Goal: Transaction & Acquisition: Purchase product/service

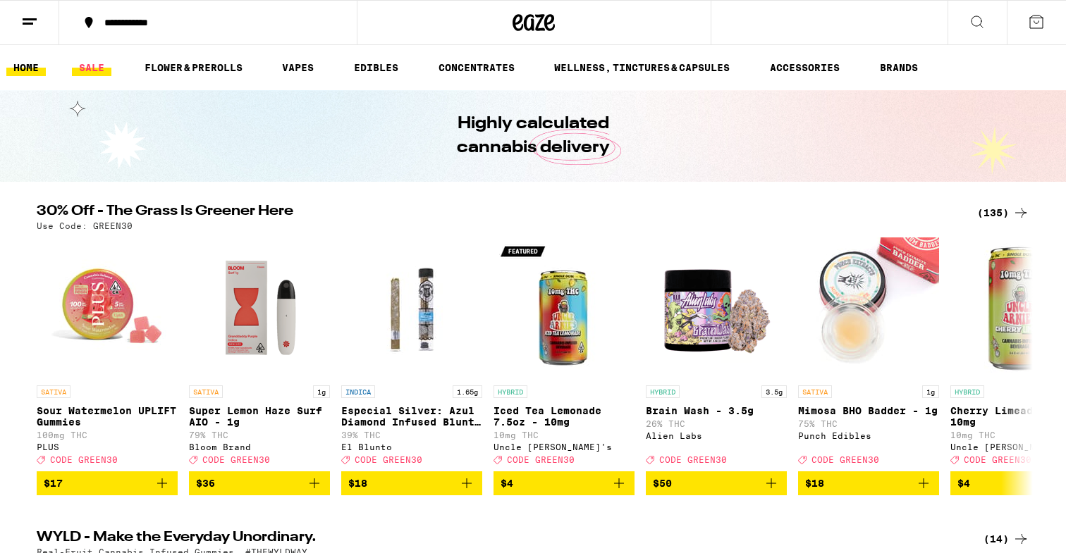
click at [83, 68] on link "SALE" at bounding box center [91, 67] width 39 height 17
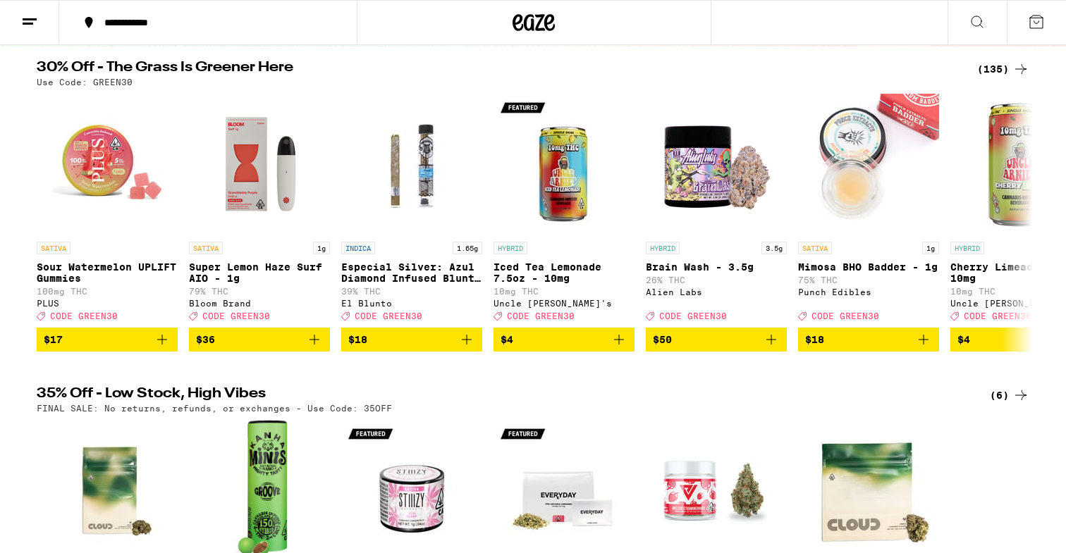
scroll to position [124, 0]
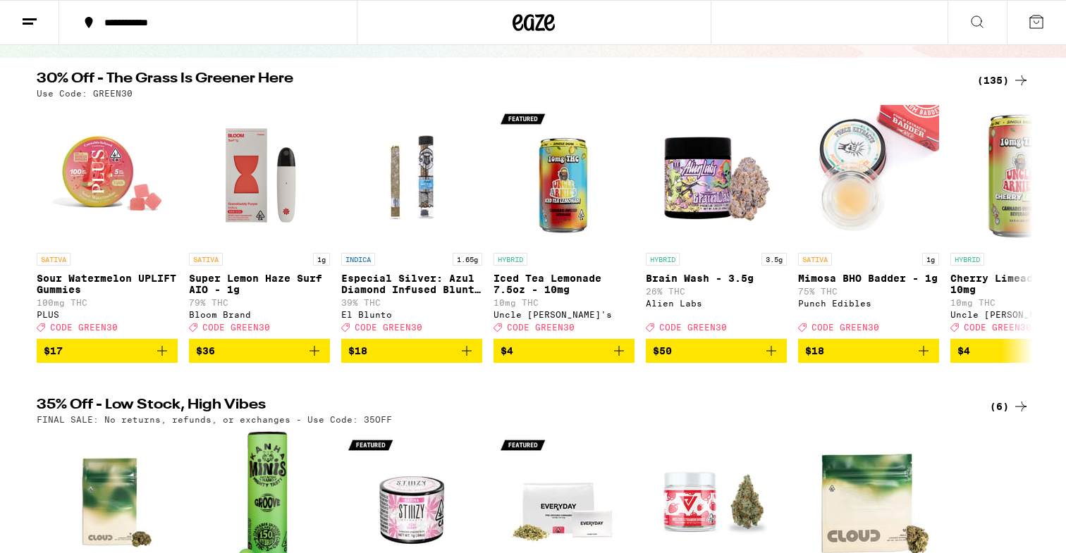
click at [990, 78] on div "(135)" at bounding box center [1003, 80] width 52 height 17
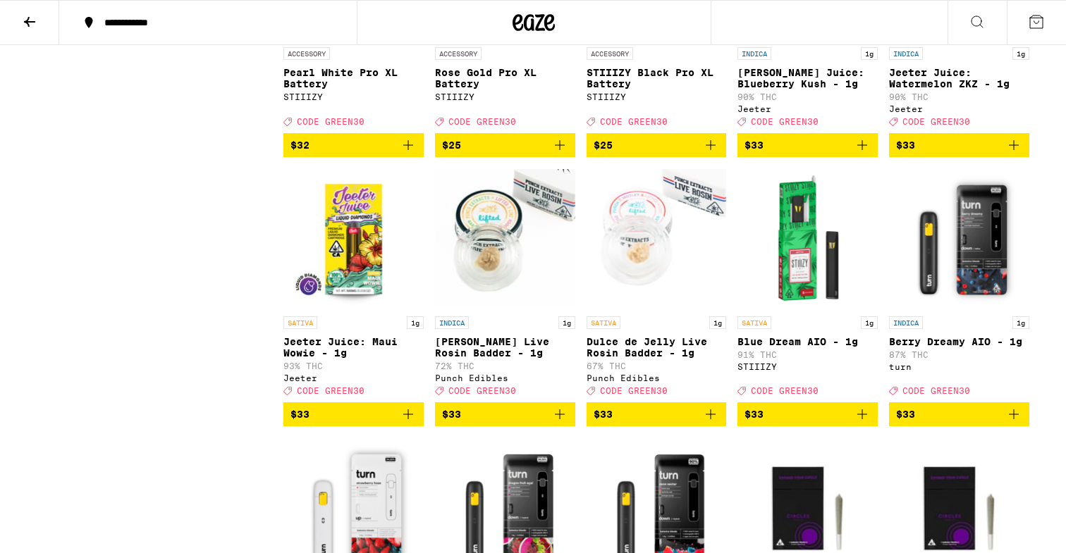
scroll to position [5069, 0]
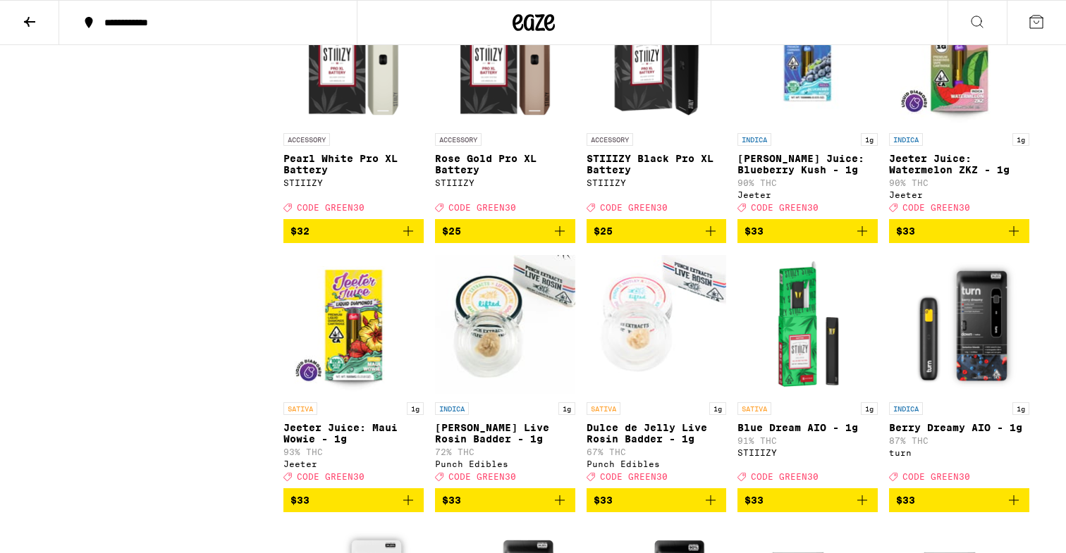
click at [863, 236] on icon "Add to bag" at bounding box center [862, 231] width 10 height 10
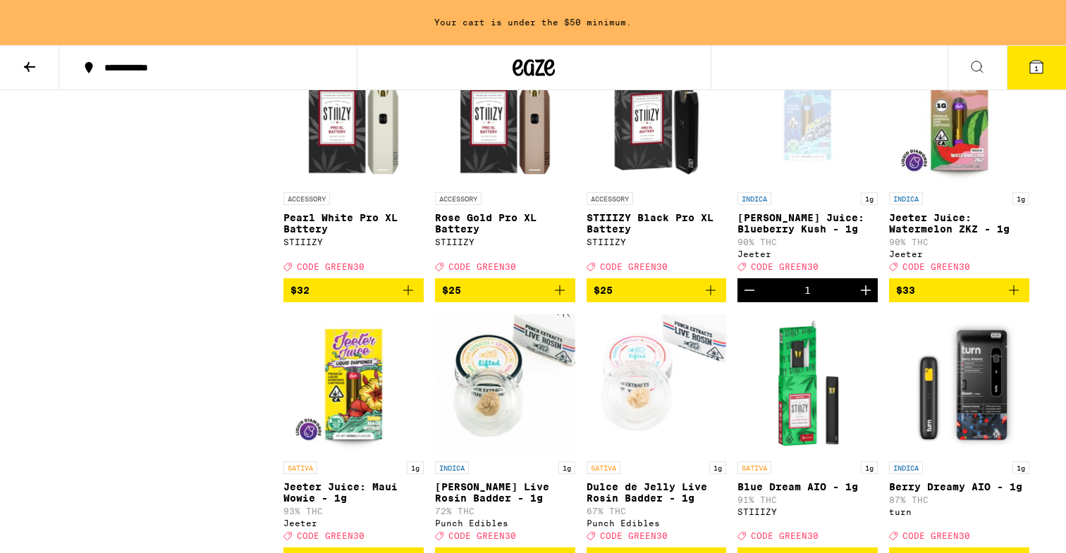
scroll to position [5056, 0]
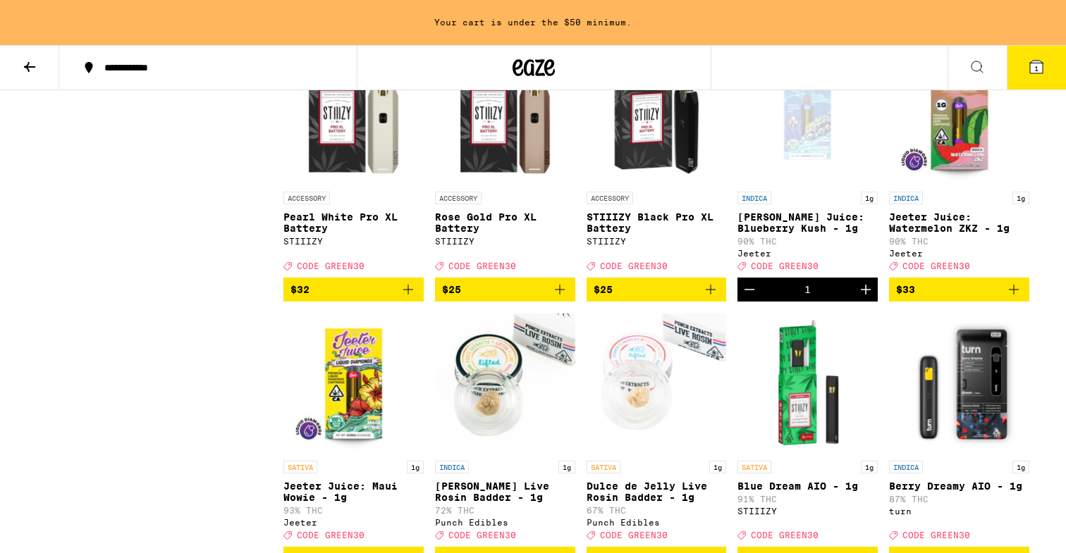
click at [1014, 298] on icon "Add to bag" at bounding box center [1013, 289] width 17 height 17
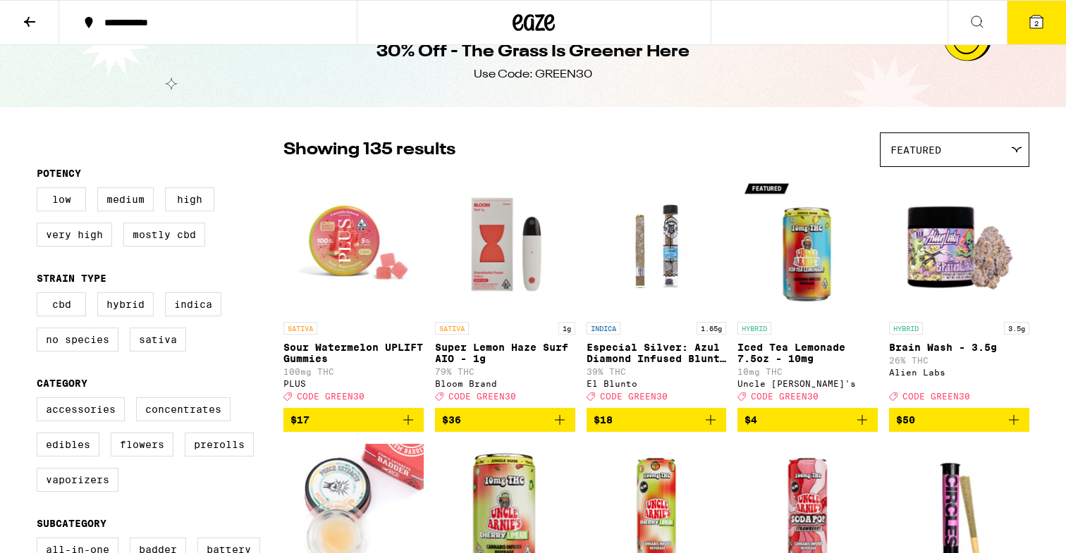
scroll to position [0, 0]
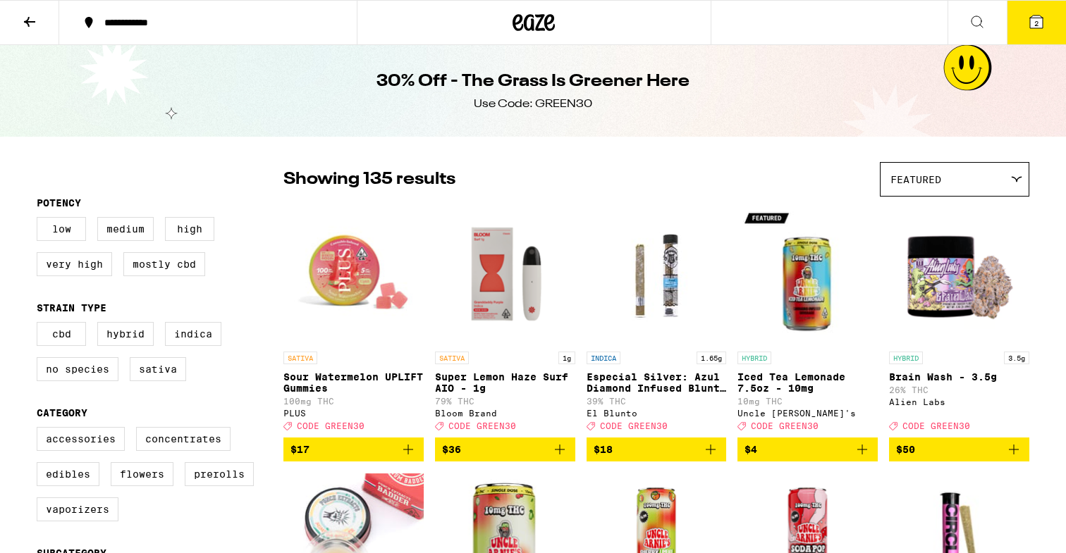
click at [39, 25] on button at bounding box center [29, 23] width 59 height 44
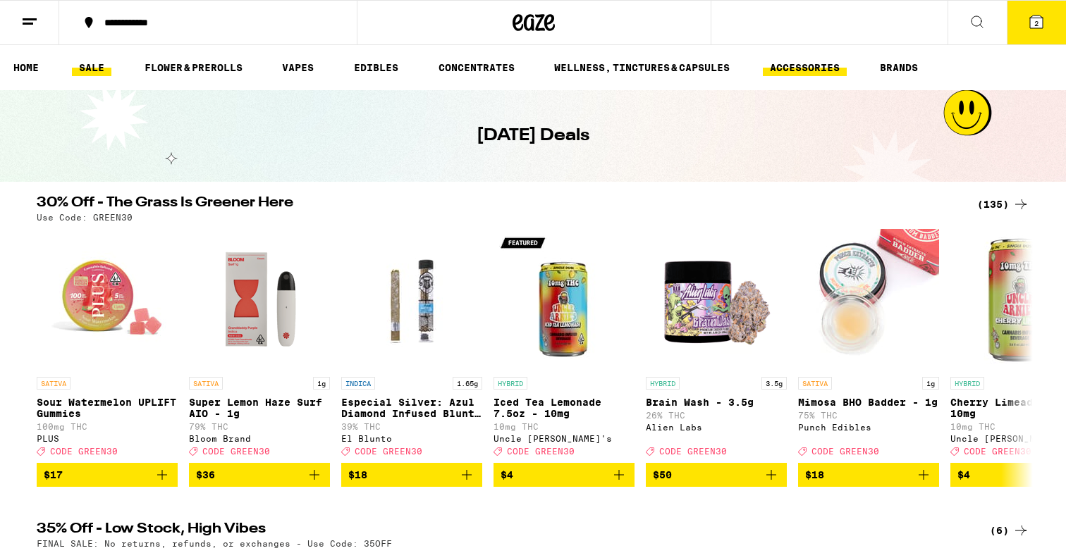
click at [783, 75] on link "ACCESSORIES" at bounding box center [805, 67] width 84 height 17
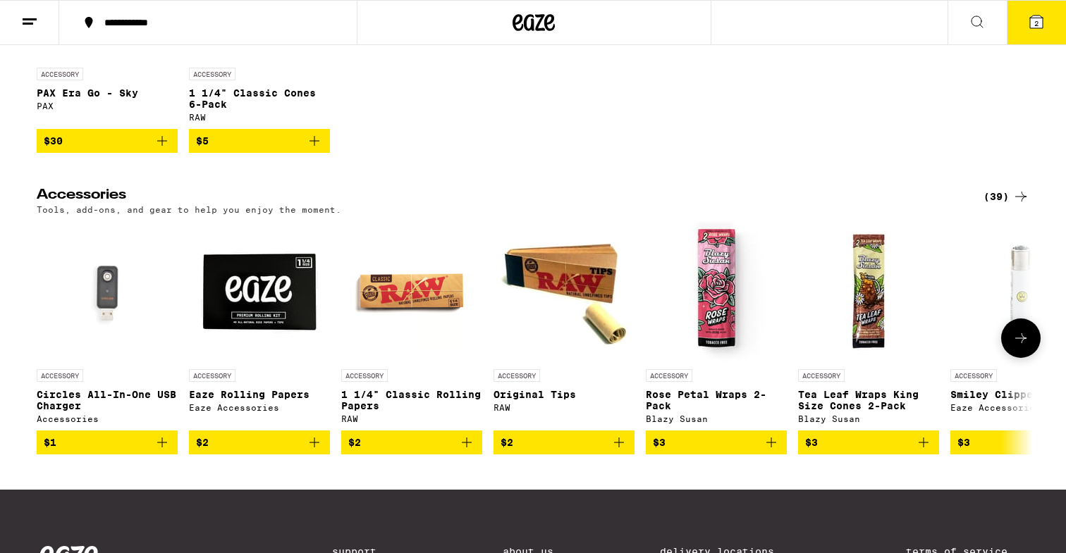
scroll to position [315, 0]
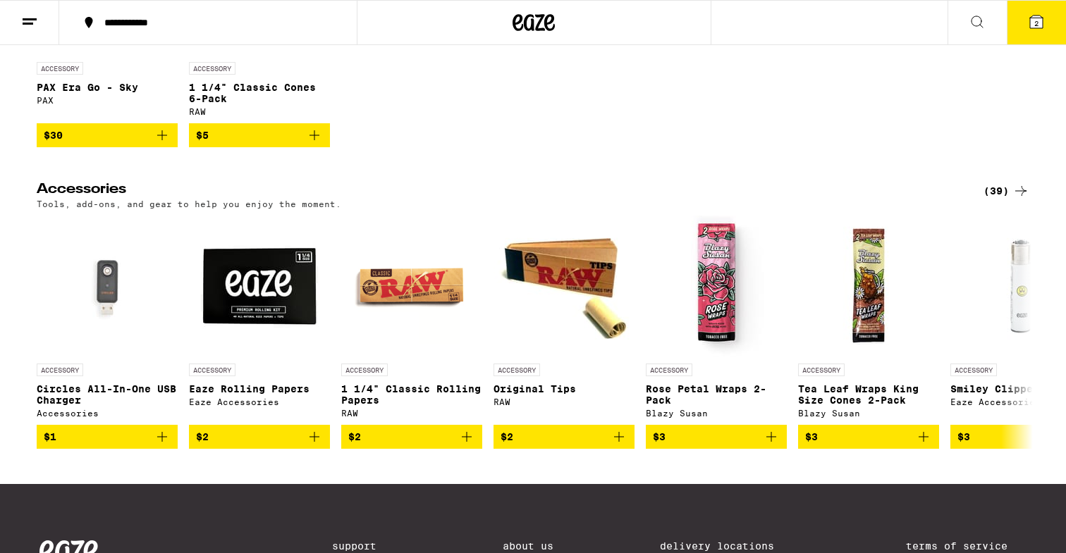
click at [1002, 197] on div "(39)" at bounding box center [1006, 191] width 46 height 17
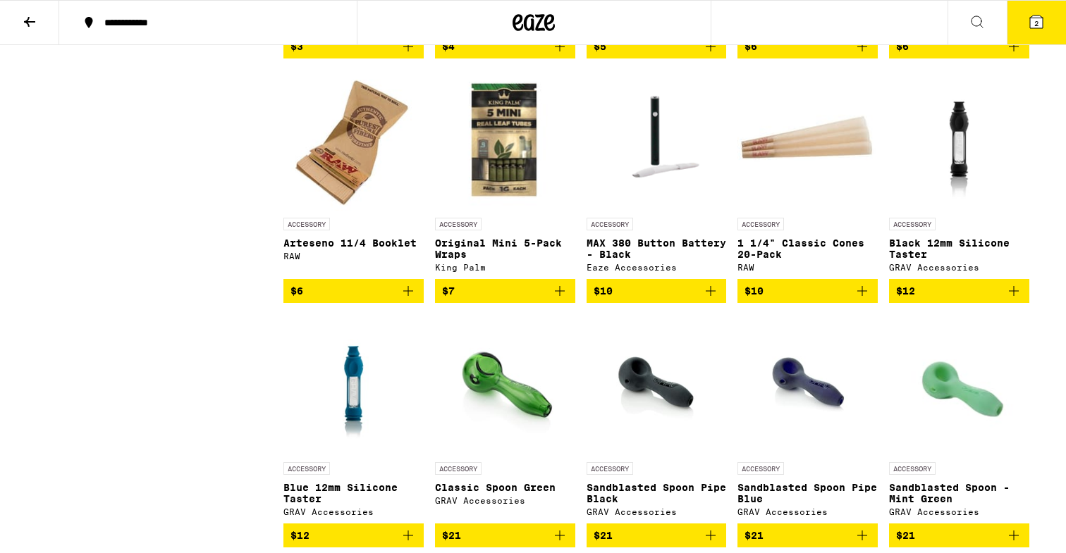
scroll to position [830, 0]
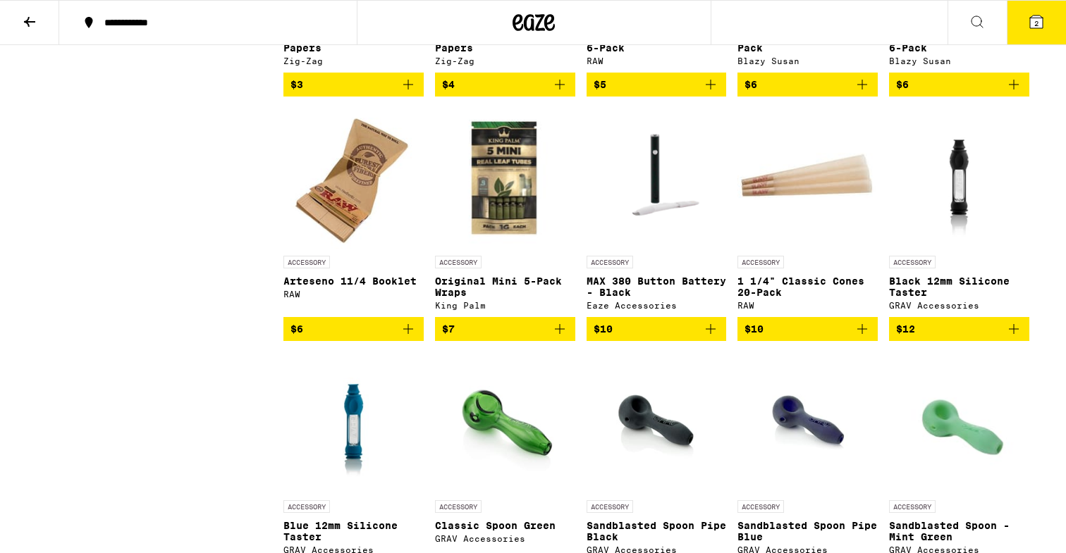
click at [656, 211] on img "Open page for MAX 380 Button Battery - Black from Eaze Accessories" at bounding box center [657, 178] width 140 height 141
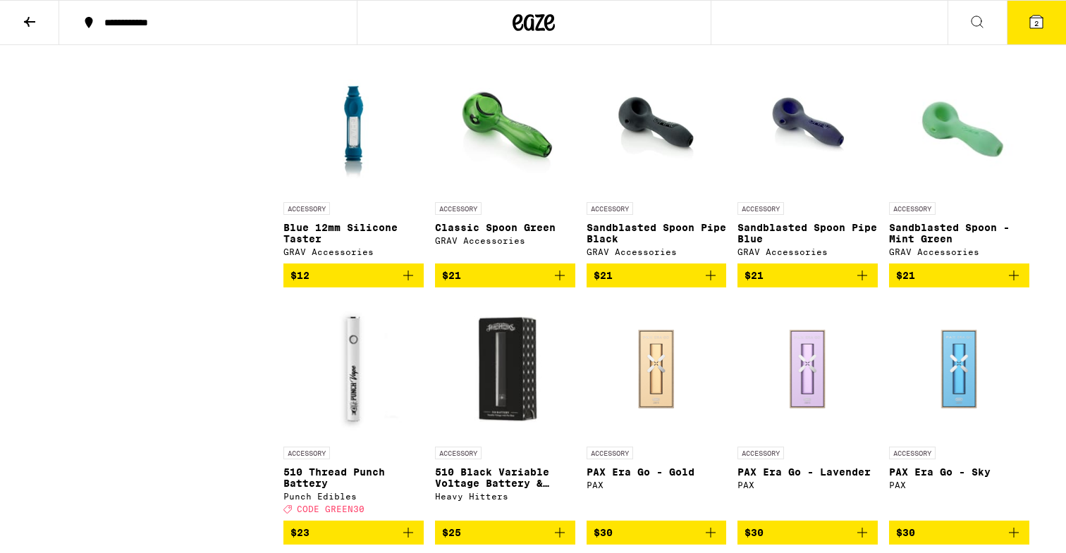
scroll to position [1129, 0]
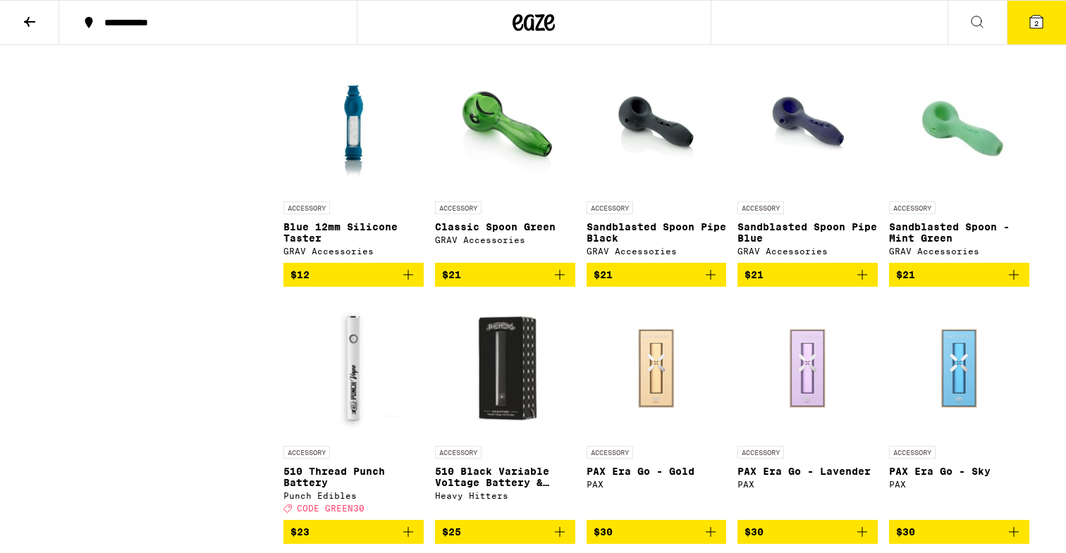
click at [362, 420] on img "Open page for 510 Thread Punch Battery from Punch Edibles" at bounding box center [353, 368] width 140 height 141
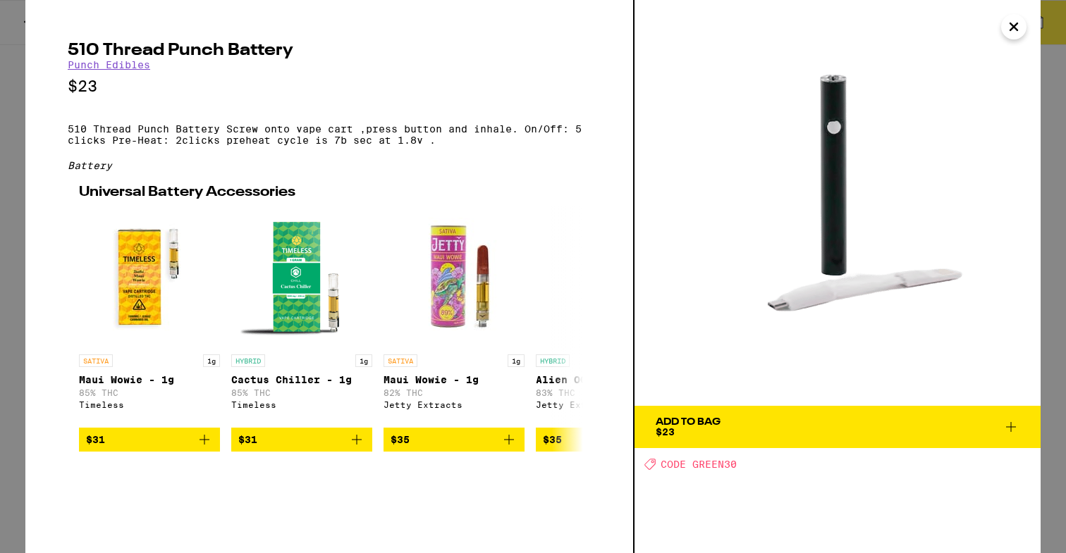
click at [27, 276] on div "510 Thread Punch Battery Punch Edibles $23 510 Thread Punch Battery Screw onto …" at bounding box center [329, 276] width 609 height 553
click at [22, 273] on div "510 Thread Punch Battery Punch Edibles $23 510 Thread Punch Battery Screw onto …" at bounding box center [533, 276] width 1066 height 553
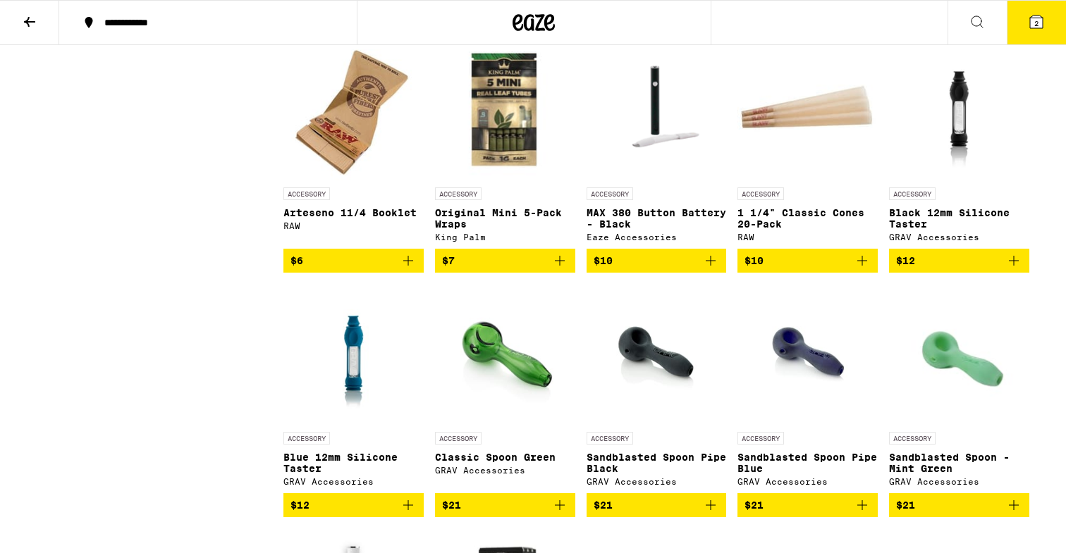
scroll to position [880, 0]
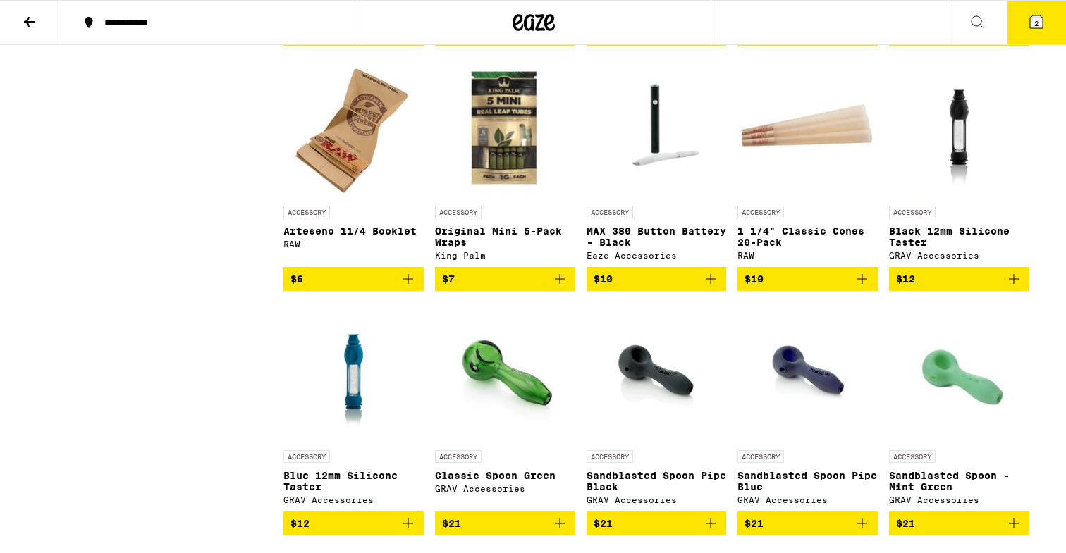
click at [713, 288] on icon "Add to bag" at bounding box center [710, 279] width 17 height 17
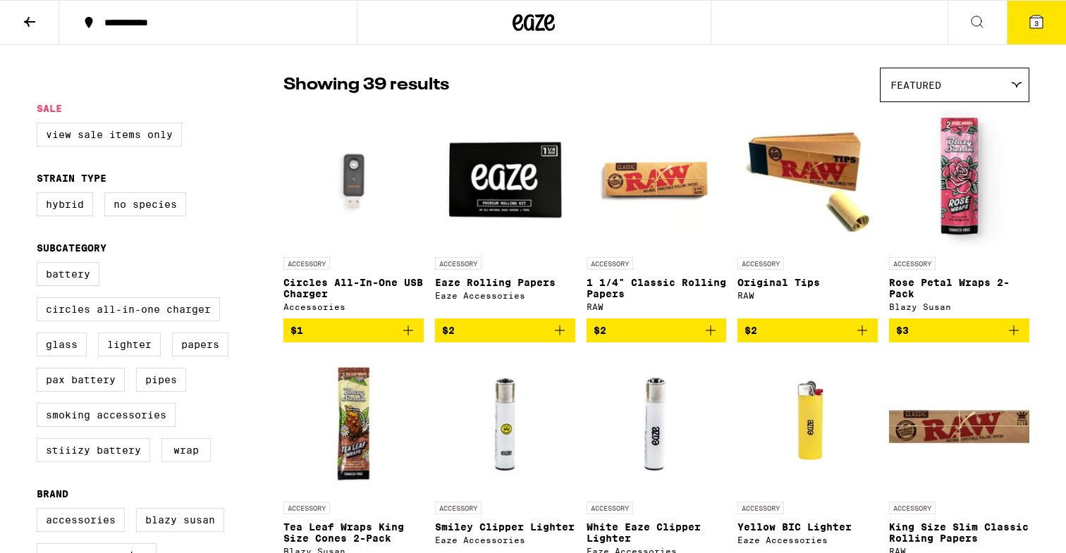
scroll to position [0, 0]
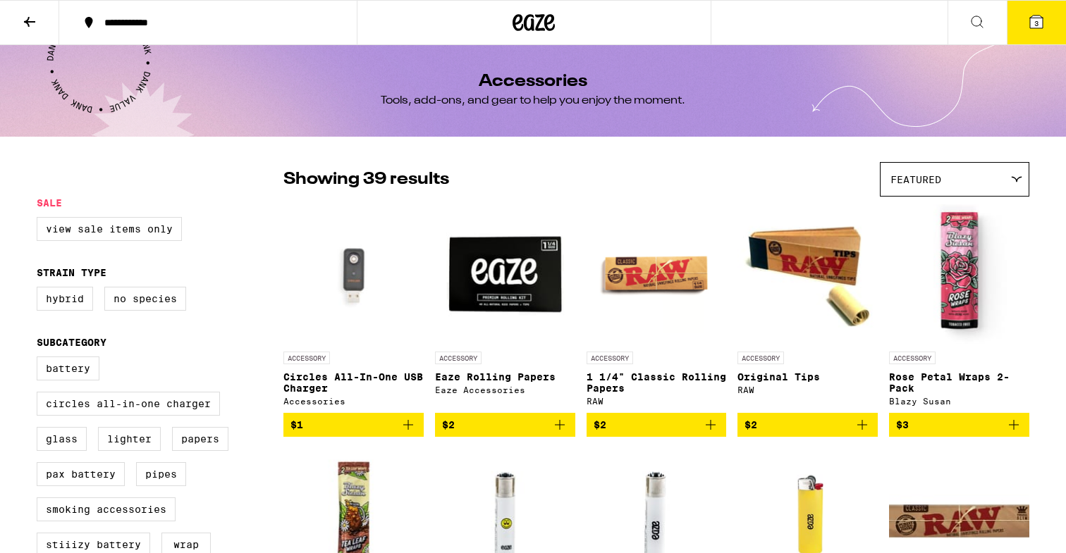
click at [1033, 17] on icon at bounding box center [1036, 22] width 13 height 13
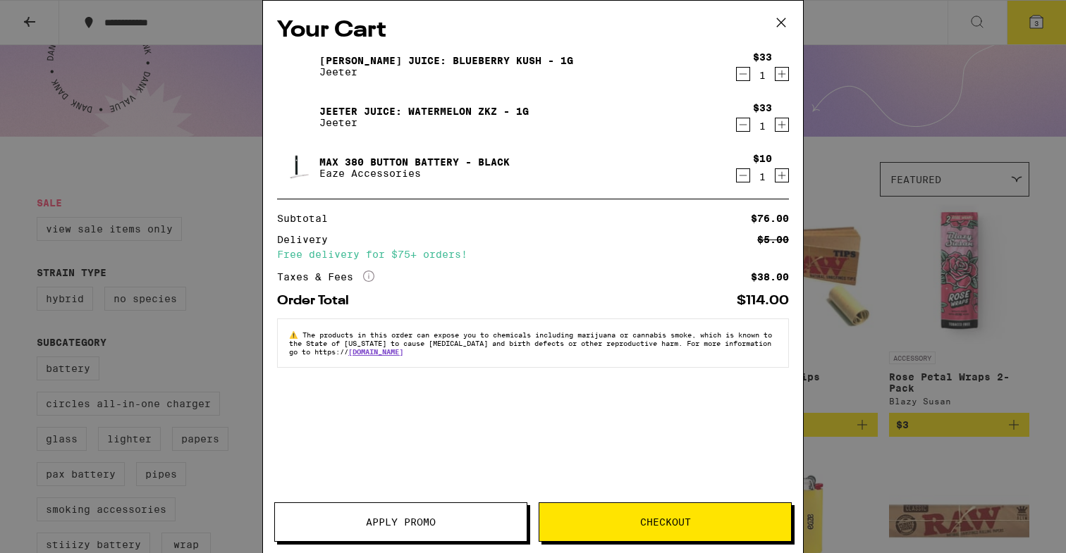
click at [426, 521] on span "Apply Promo" at bounding box center [401, 522] width 70 height 10
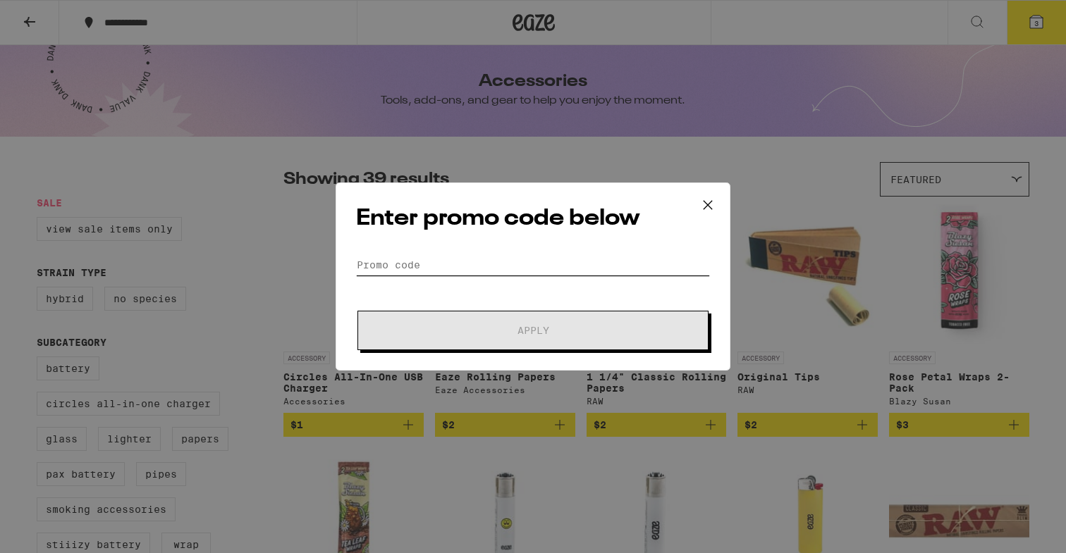
click at [456, 269] on input "Promo Code" at bounding box center [533, 264] width 354 height 21
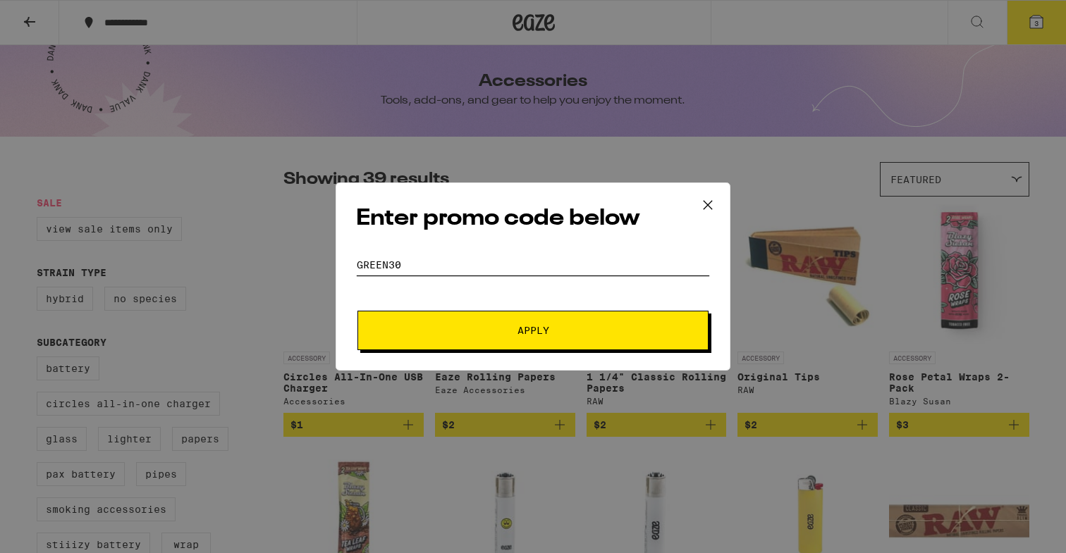
type input "green30"
click at [527, 347] on button "Apply" at bounding box center [532, 330] width 351 height 39
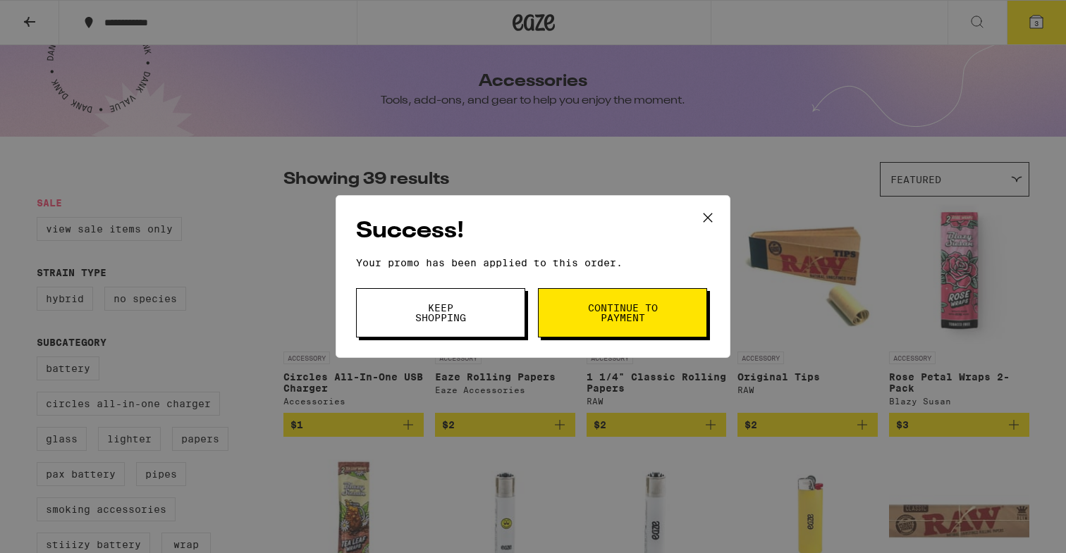
click at [584, 314] on button "Continue to payment" at bounding box center [622, 312] width 169 height 49
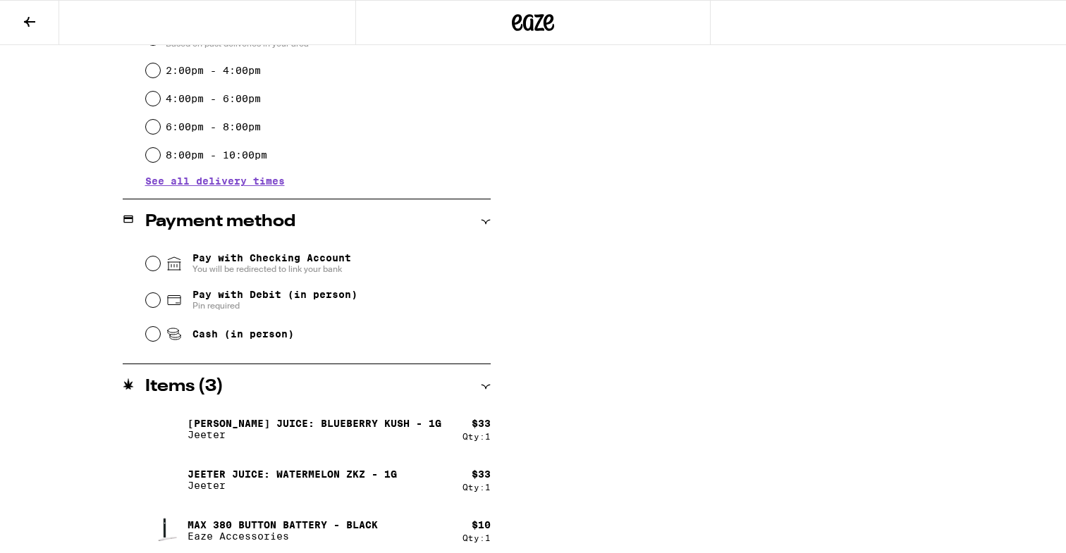
scroll to position [443, 0]
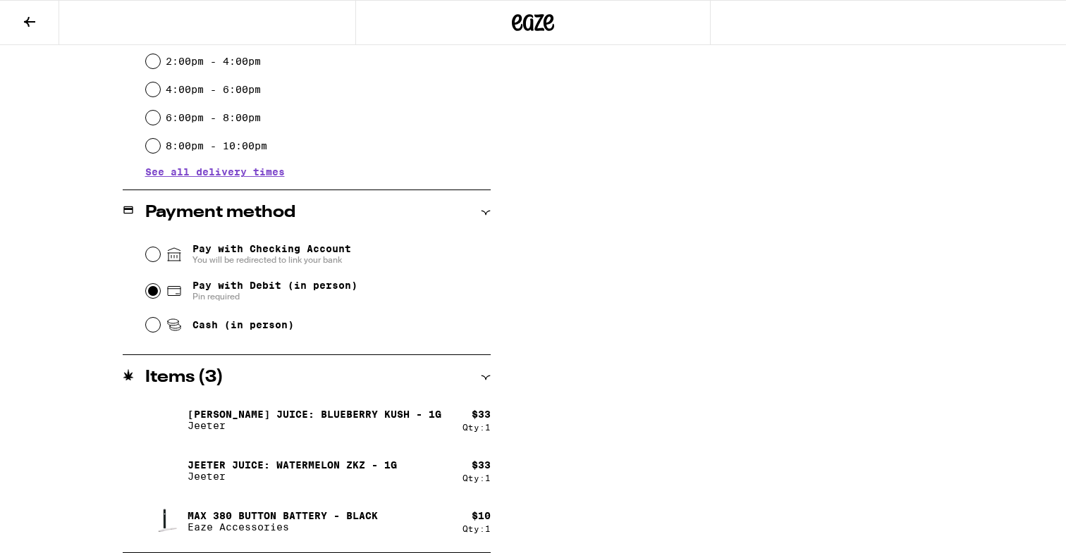
click at [153, 294] on input "Pay with Debit (in person) Pin required" at bounding box center [153, 291] width 14 height 14
radio input "true"
